Goal: Transaction & Acquisition: Download file/media

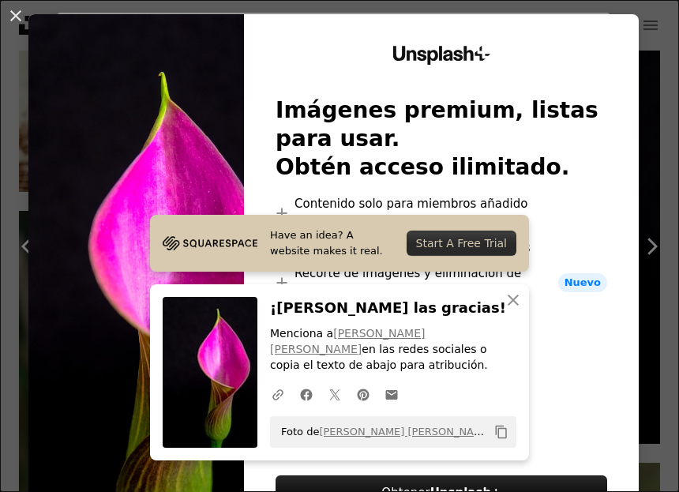
scroll to position [24, 0]
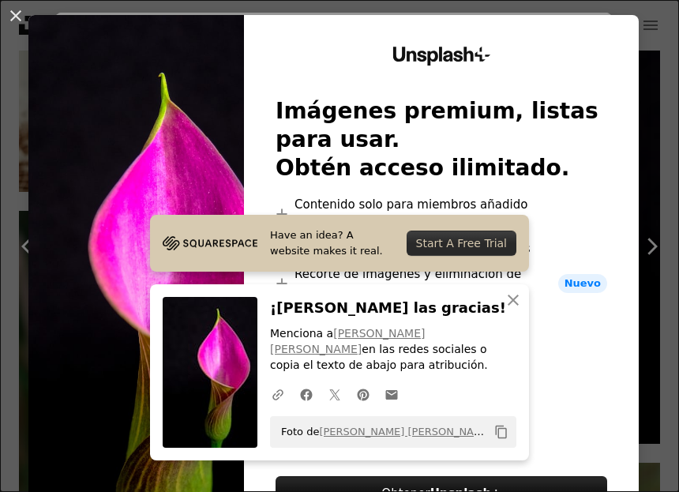
click at [9, 22] on button "An X shape" at bounding box center [15, 15] width 19 height 19
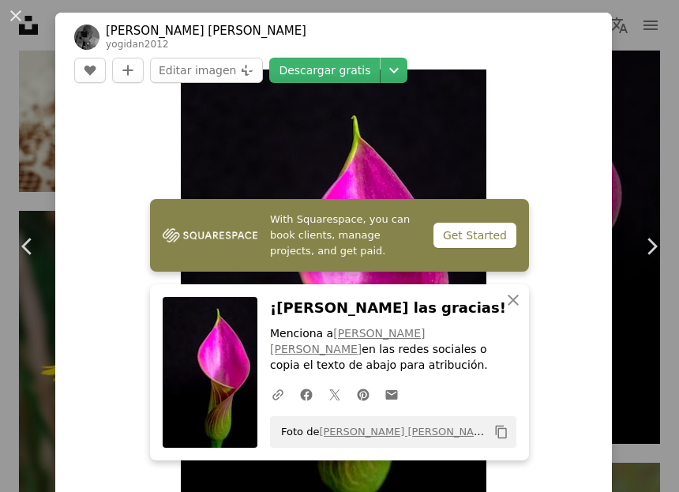
click at [25, 6] on button "An X shape" at bounding box center [15, 15] width 19 height 19
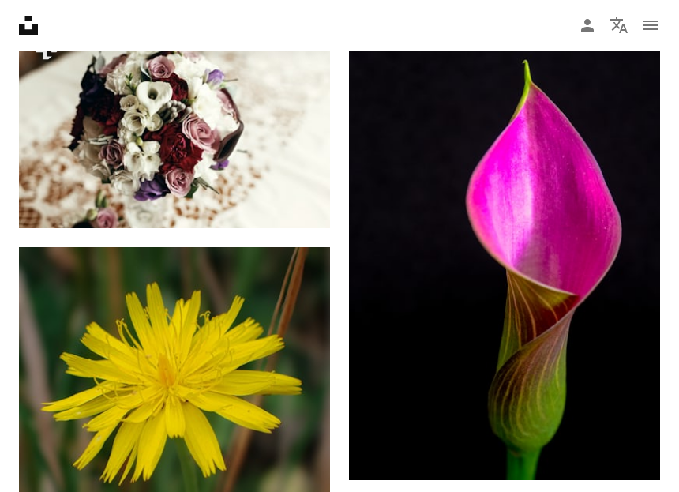
scroll to position [21789, 0]
click at [629, 451] on icon "Arrow pointing down" at bounding box center [629, 451] width 13 height 19
click at [618, 450] on link "Arrow pointing down" at bounding box center [629, 451] width 32 height 25
click at [629, 446] on icon "Descargar" at bounding box center [629, 451] width 10 height 11
click at [636, 439] on link "Arrow pointing down" at bounding box center [629, 451] width 32 height 25
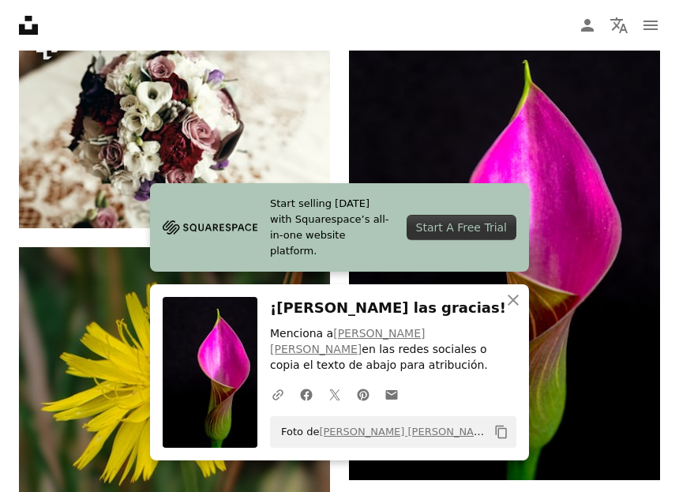
click at [383, 356] on link "[PERSON_NAME] [PERSON_NAME]" at bounding box center [348, 341] width 156 height 28
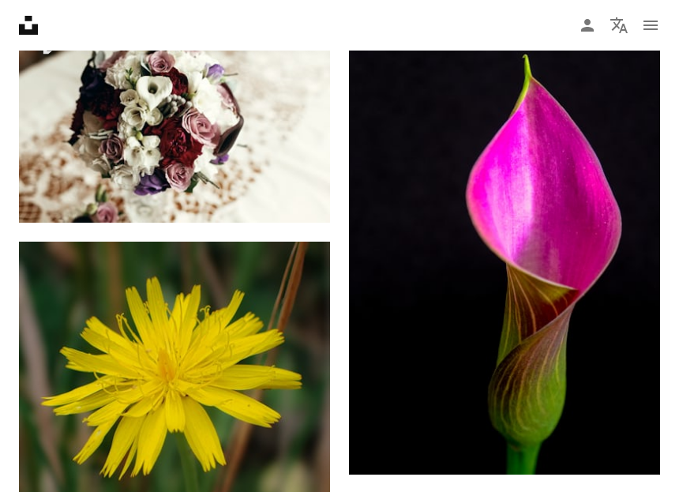
scroll to position [28075, 0]
